Goal: Information Seeking & Learning: Find specific fact

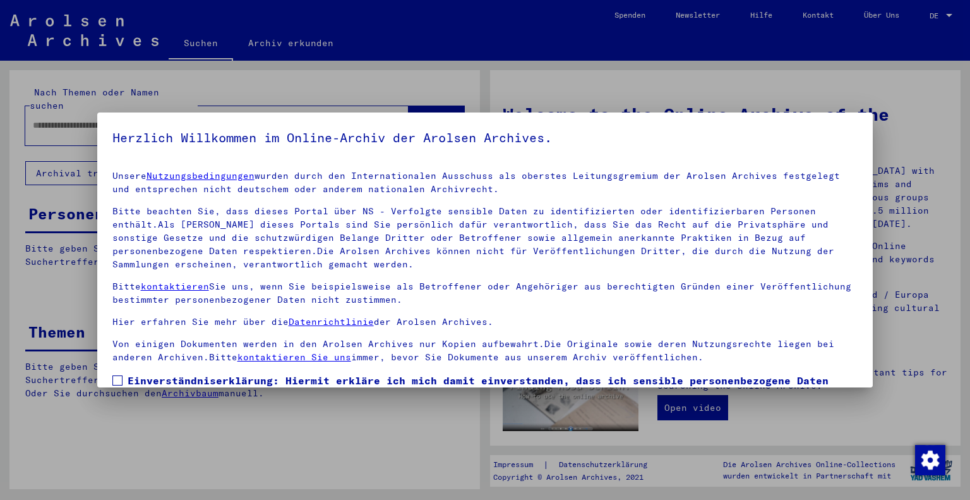
scroll to position [91, 0]
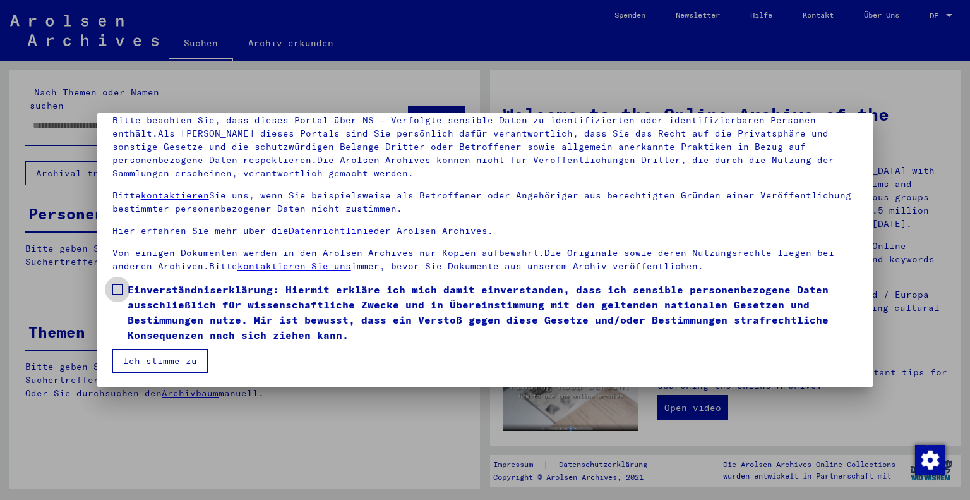
drag, startPoint x: 207, startPoint y: 313, endPoint x: 196, endPoint y: 337, distance: 26.6
click at [207, 313] on span "Einverständniserklärung: Hiermit erkläre ich mich damit einverstanden, dass ich…" at bounding box center [493, 312] width 731 height 61
click at [190, 356] on button "Ich stimme zu" at bounding box center [159, 361] width 95 height 24
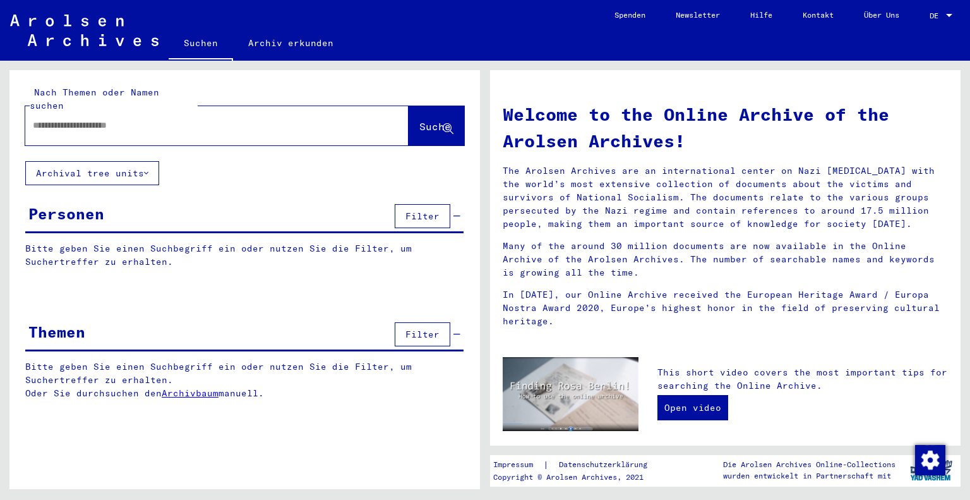
click at [268, 111] on div at bounding box center [198, 125] width 346 height 28
click at [263, 119] on input "text" at bounding box center [202, 125] width 338 height 13
type input "**********"
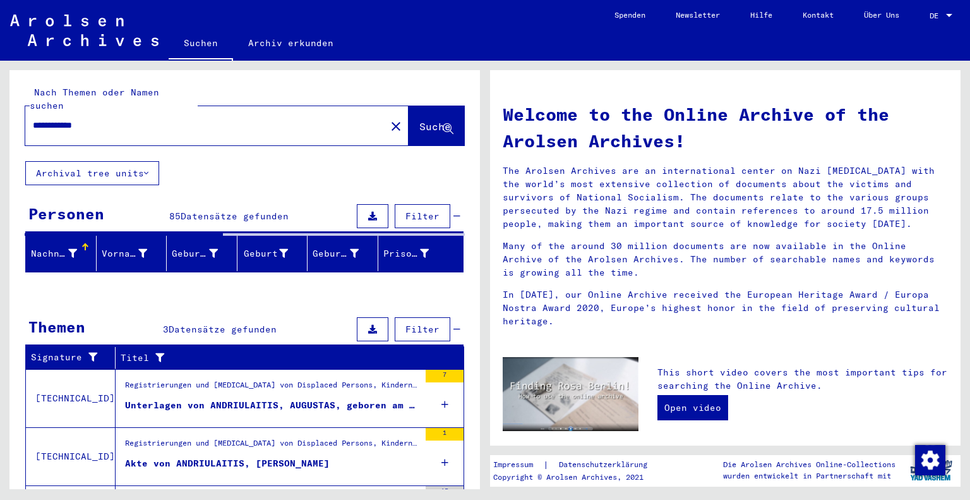
scroll to position [76, 0]
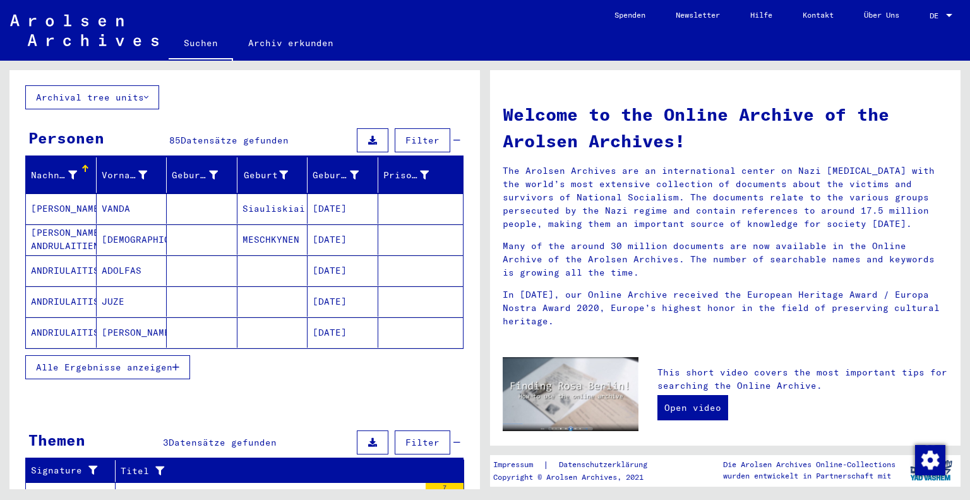
click at [177, 355] on button "Alle Ergebnisse anzeigen" at bounding box center [107, 367] width 165 height 24
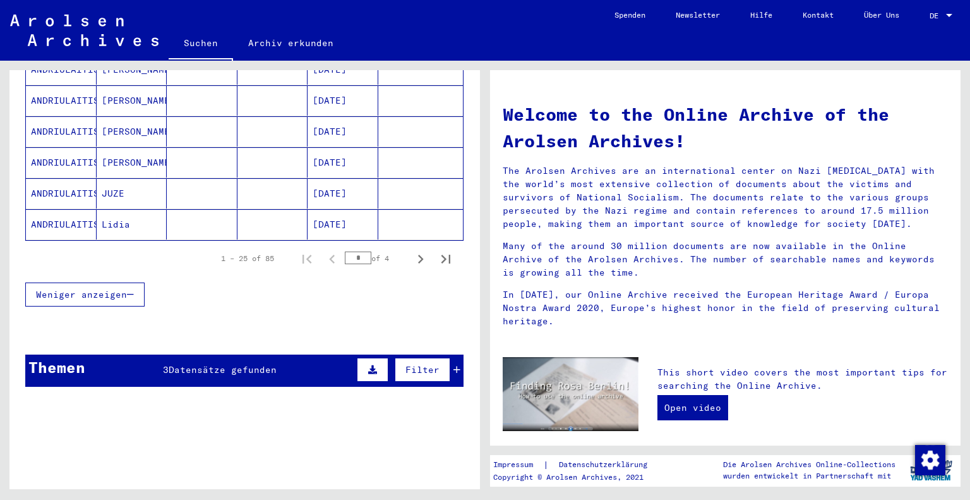
scroll to position [842, 0]
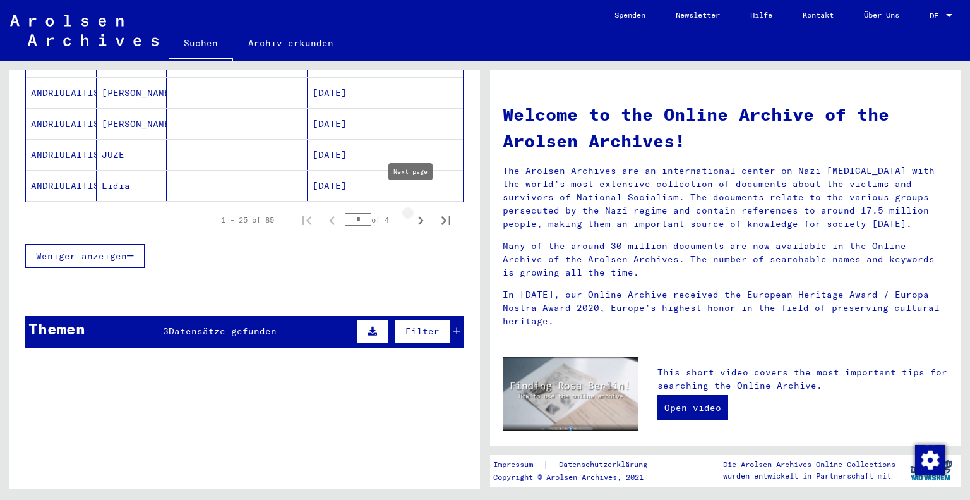
click at [412, 212] on icon "Next page" at bounding box center [421, 221] width 18 height 18
type input "*"
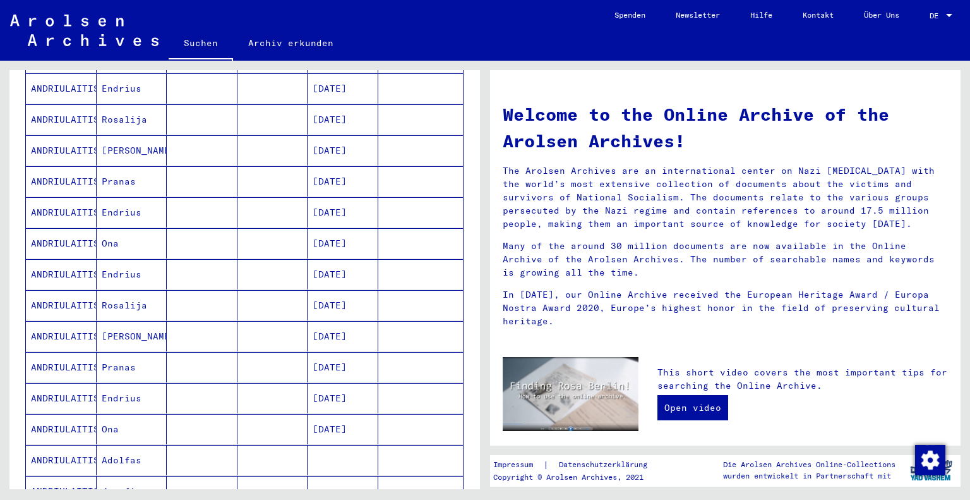
scroll to position [386, 0]
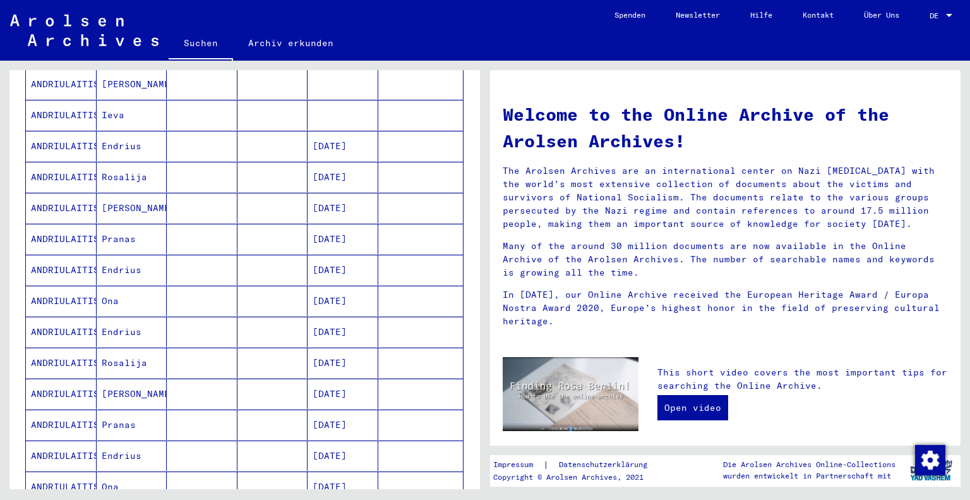
click at [255, 131] on mat-cell at bounding box center [273, 146] width 71 height 30
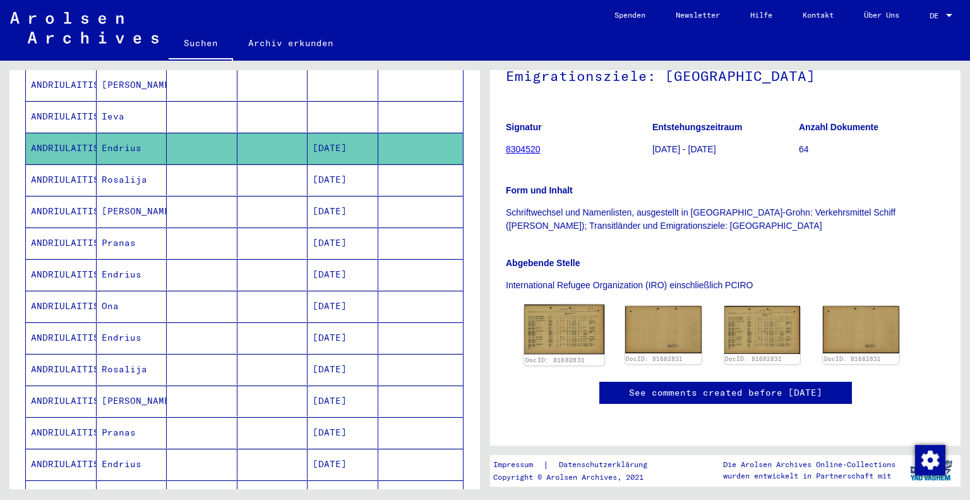
scroll to position [164, 0]
click at [531, 305] on img at bounding box center [564, 330] width 80 height 50
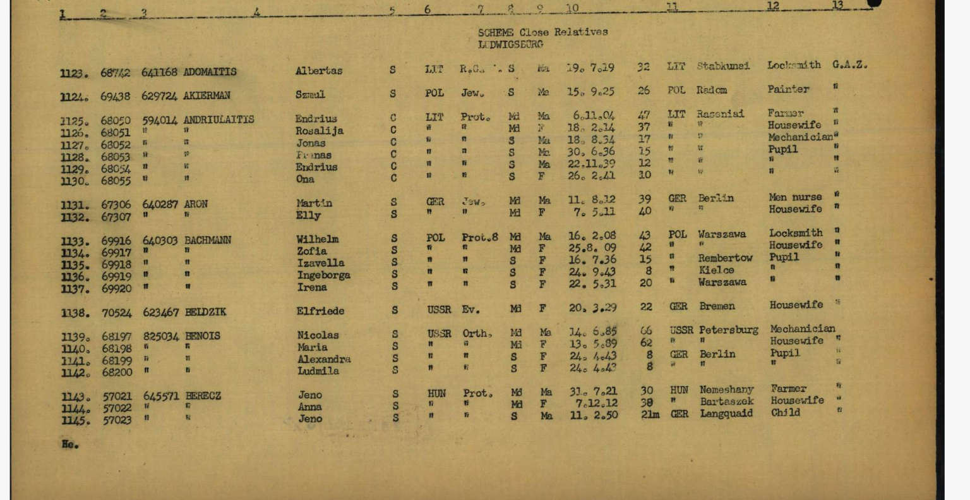
click at [379, 378] on img at bounding box center [485, 218] width 691 height 373
